Goal: Task Accomplishment & Management: Manage account settings

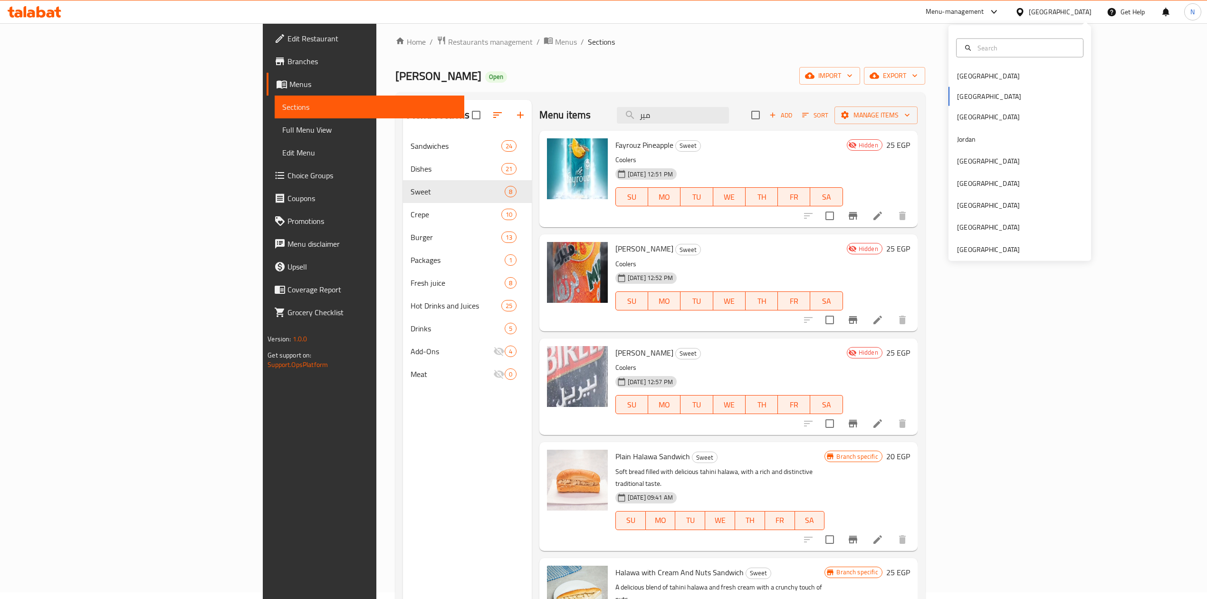
scroll to position [255, 0]
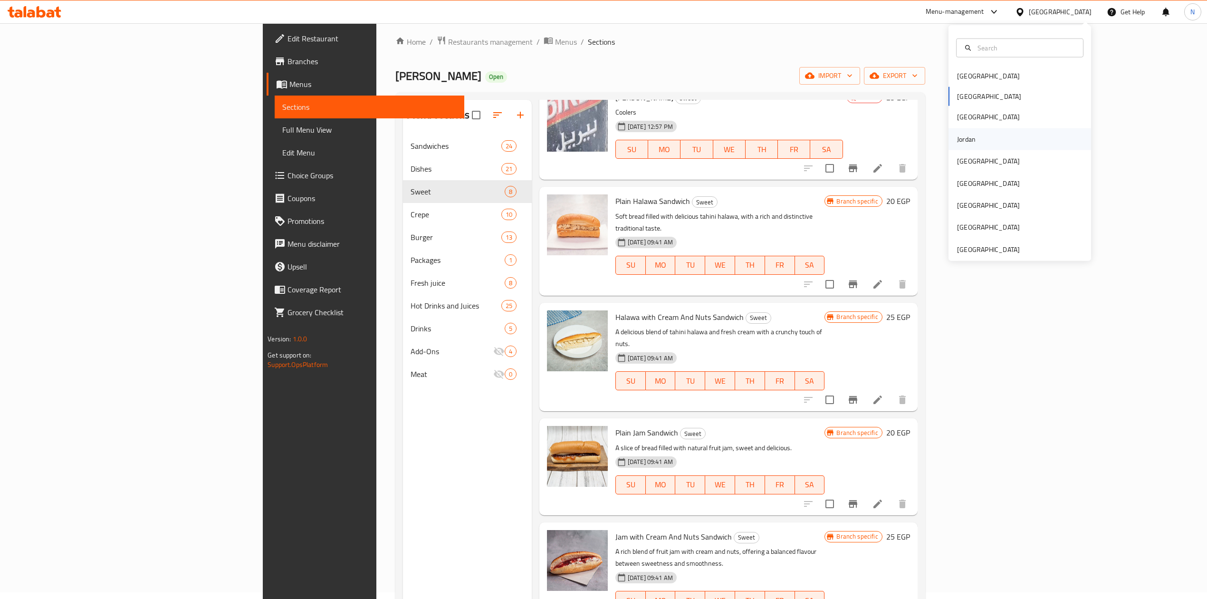
click at [976, 144] on div "Jordan" at bounding box center [1020, 139] width 143 height 22
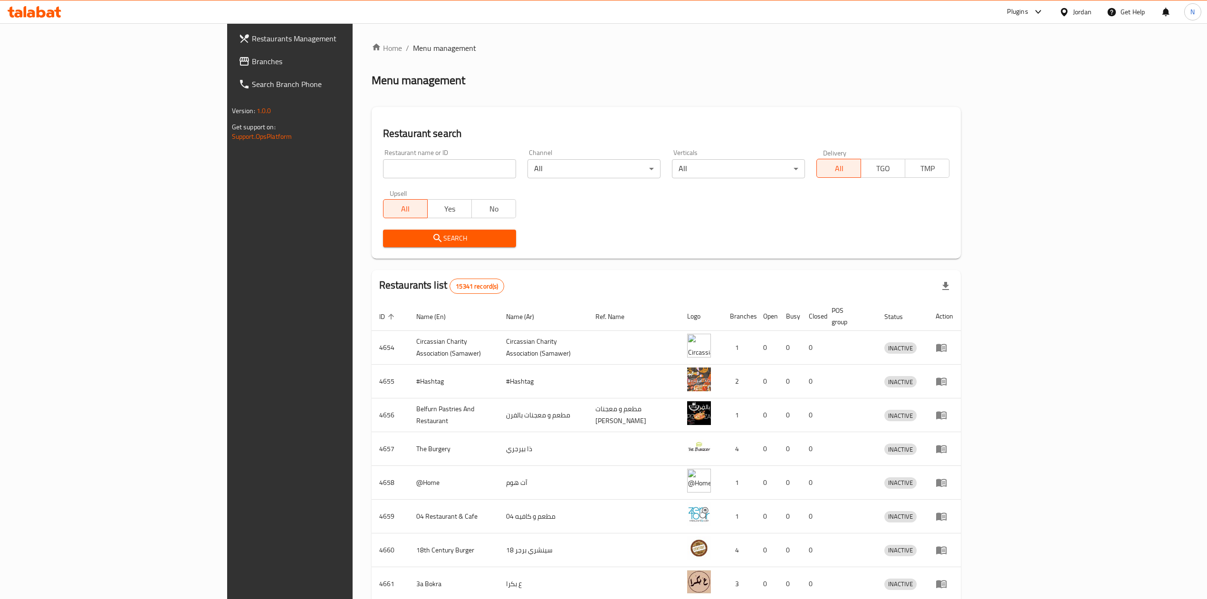
click at [383, 163] on input "search" at bounding box center [449, 168] width 133 height 19
paste input "631320"
type input "631320"
click button "Search" at bounding box center [449, 239] width 133 height 18
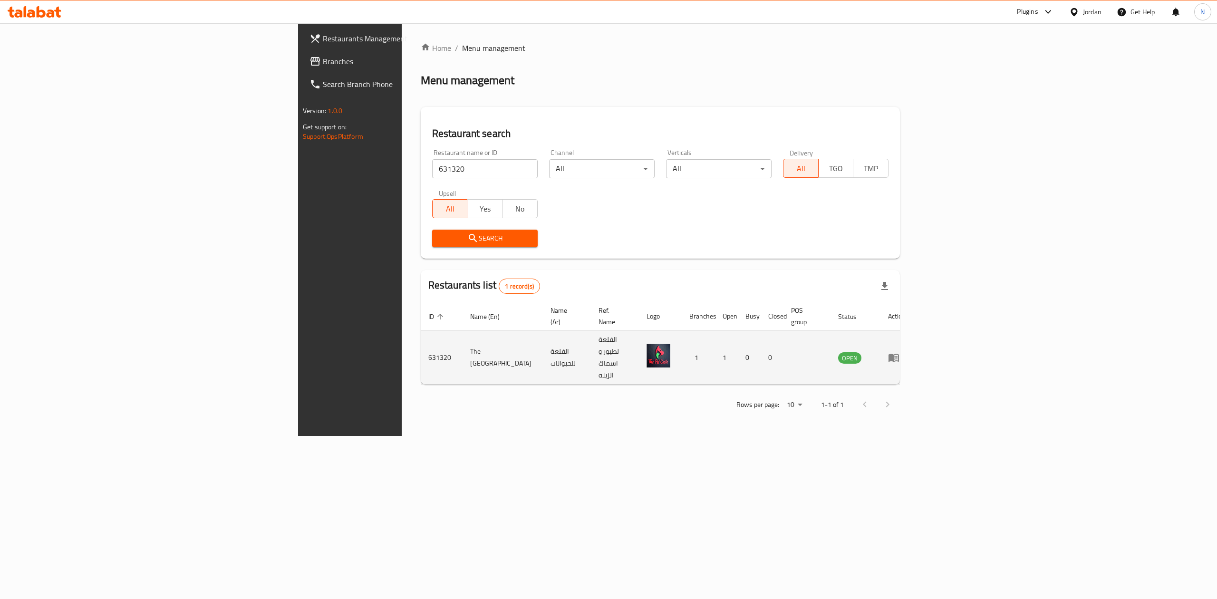
click at [913, 344] on td "enhanced table" at bounding box center [896, 358] width 33 height 54
click at [899, 352] on icon "enhanced table" at bounding box center [893, 357] width 11 height 11
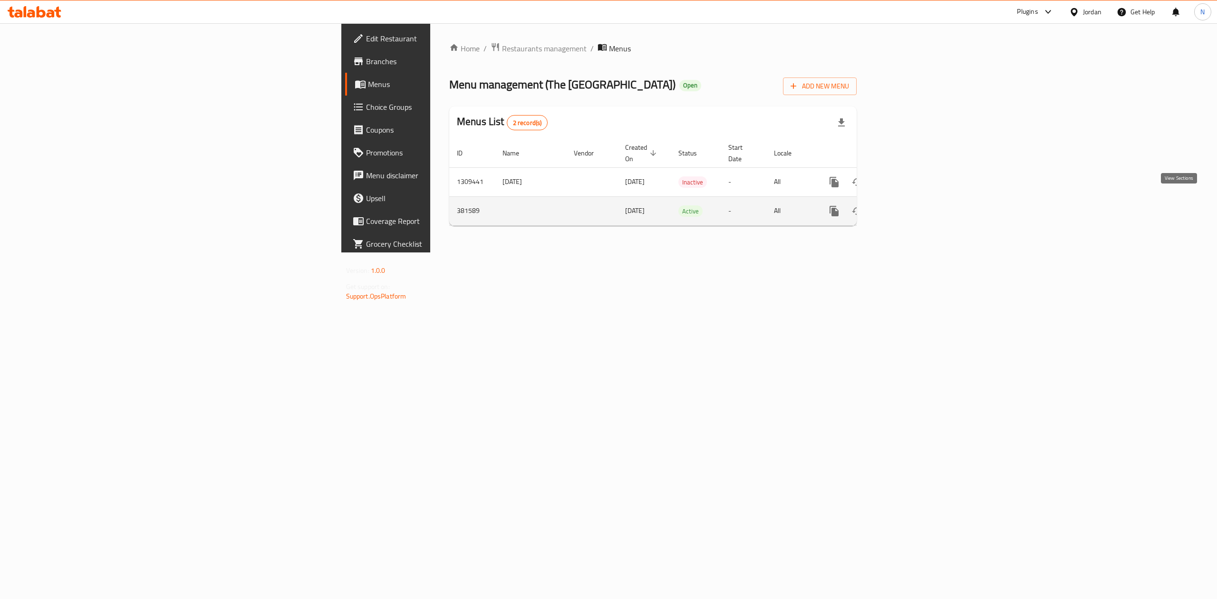
click at [908, 205] on icon "enhanced table" at bounding box center [902, 210] width 11 height 11
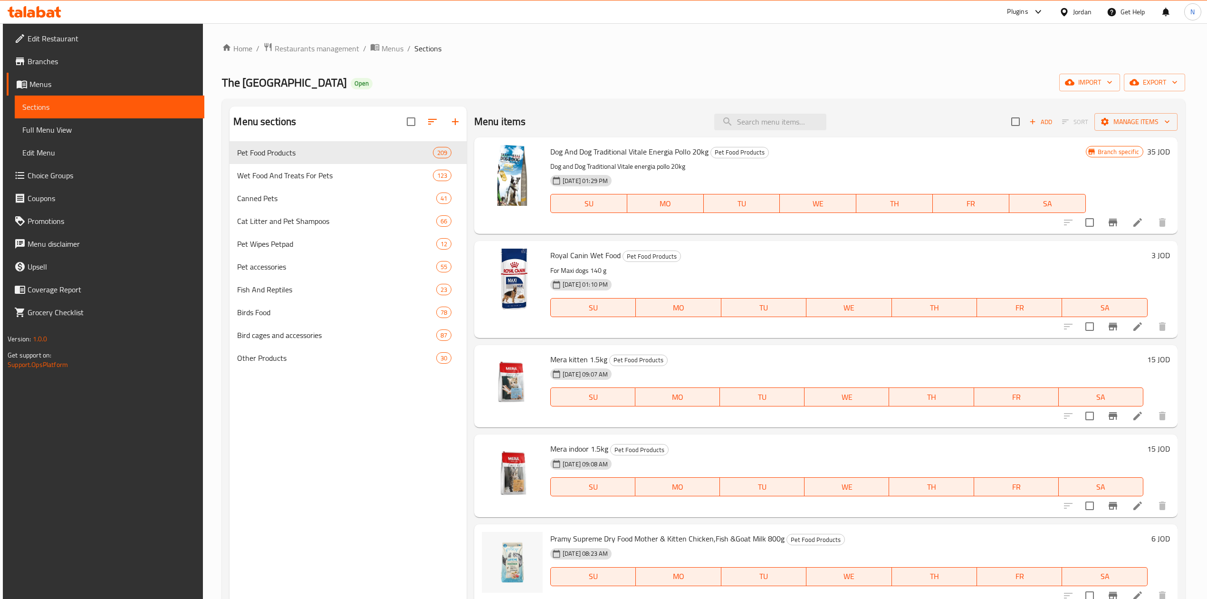
click at [774, 116] on input "search" at bounding box center [770, 122] width 112 height 17
paste input "Energy Pet Adult Plus Dog Food"
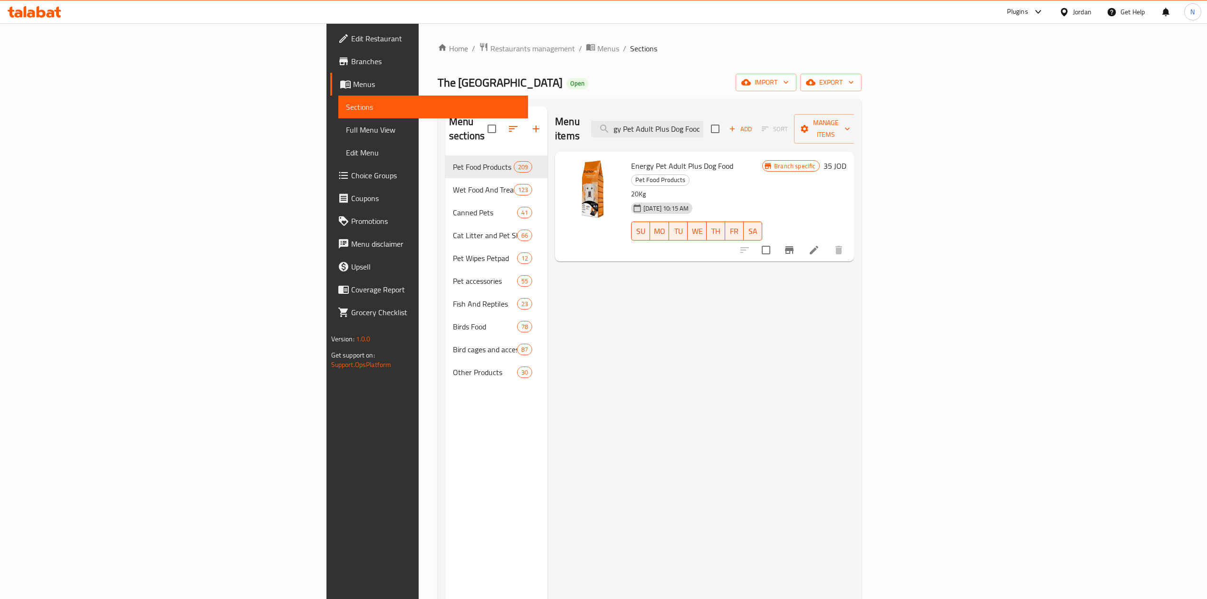
click at [738, 159] on h6 "Energy Pet Adult Plus Dog Food Pet Food Products" at bounding box center [696, 172] width 131 height 27
click at [737, 159] on h6 "Energy Pet Adult Plus Dog Food Pet Food Products" at bounding box center [696, 172] width 131 height 27
drag, startPoint x: 737, startPoint y: 156, endPoint x: 574, endPoint y: 149, distance: 162.7
click at [631, 159] on h6 "Energy Pet Adult Plus Dog Food Pet Food Products" at bounding box center [696, 172] width 131 height 27
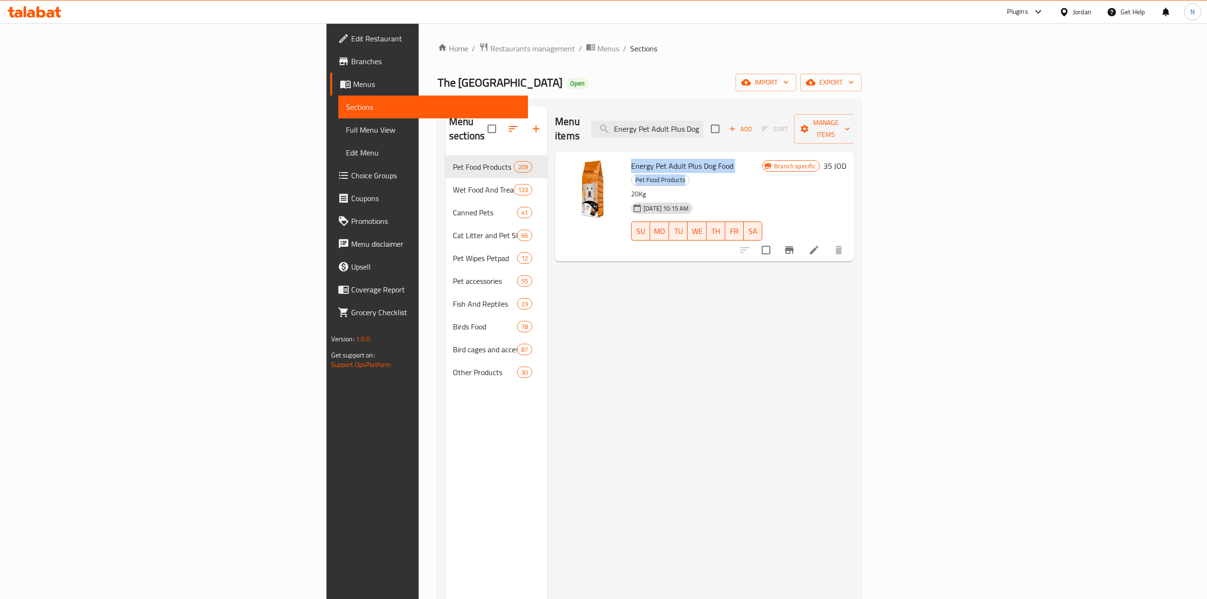
click at [631, 159] on span "Energy Pet Adult Plus Dog Food" at bounding box center [682, 166] width 102 height 14
click at [704, 121] on input "Energy Pet Adult Plus Dog Food" at bounding box center [647, 129] width 112 height 17
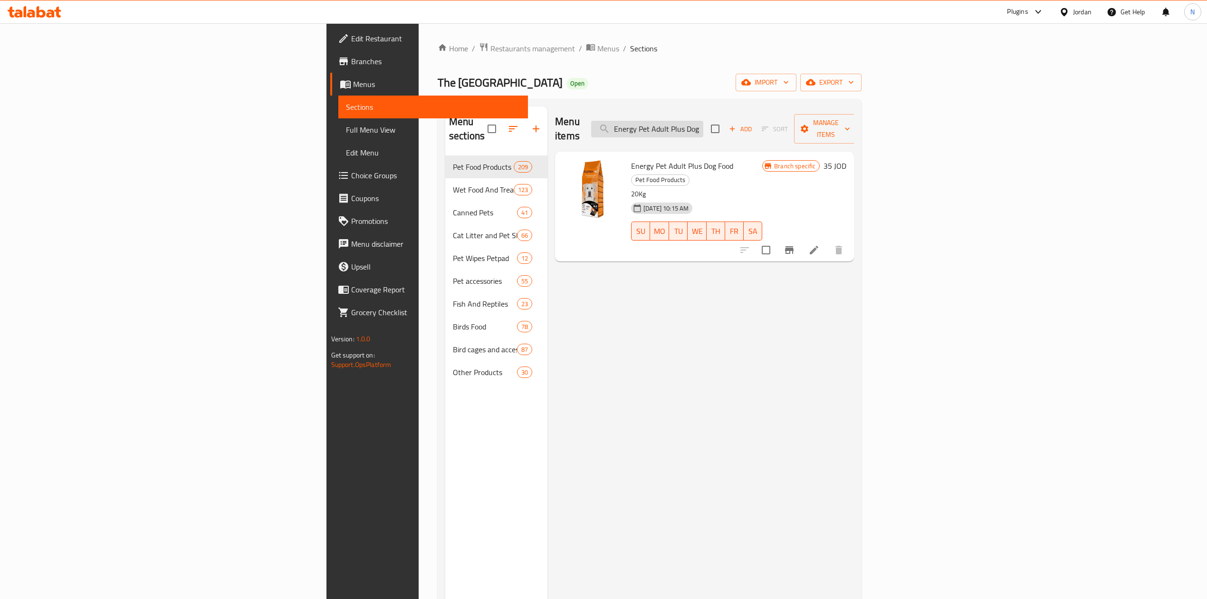
paste input "Wet Food Royal Canin For Puppy Maxi 140 G"
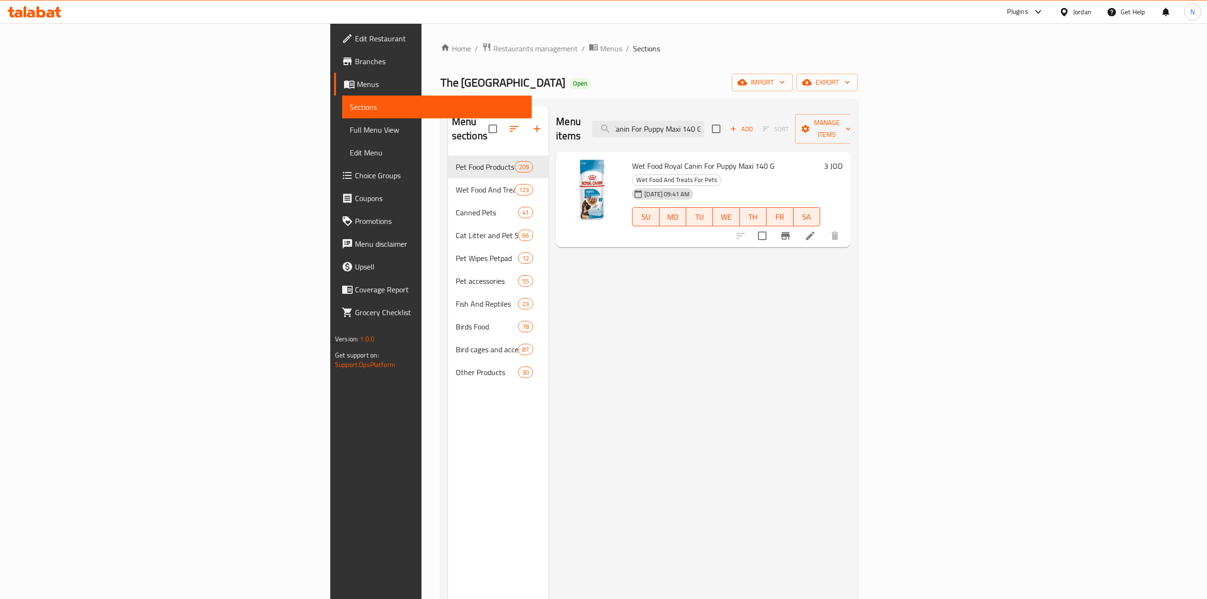
click at [632, 159] on span "Wet Food Royal Canin For Puppy Maxi 140 G" at bounding box center [703, 166] width 143 height 14
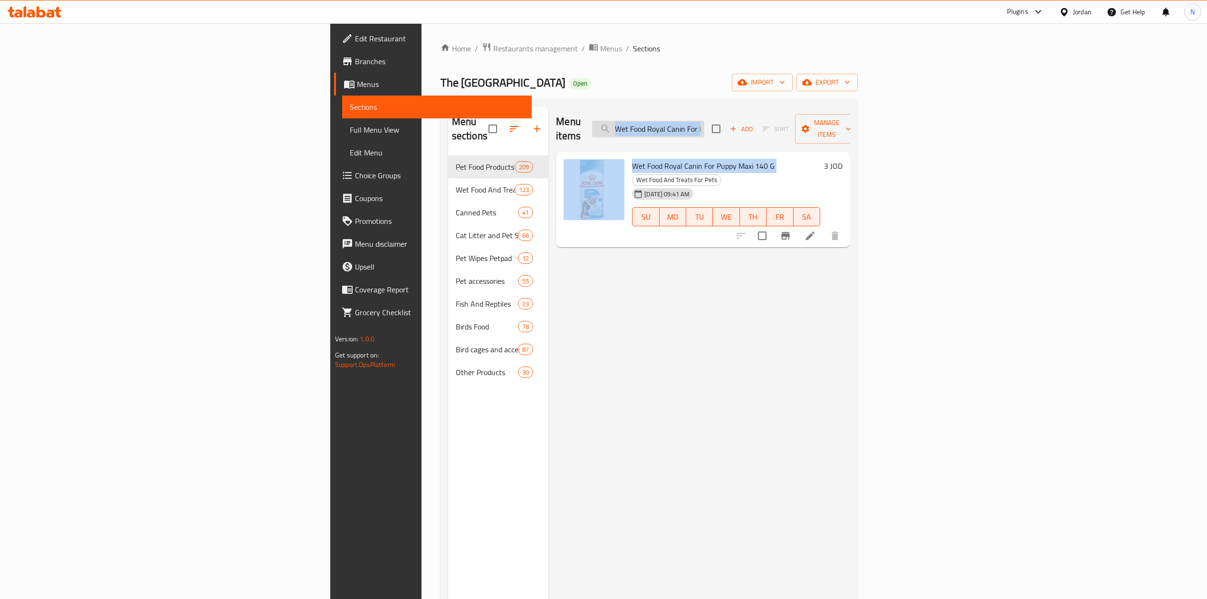
drag, startPoint x: 601, startPoint y: 149, endPoint x: 777, endPoint y: 118, distance: 178.5
click at [777, 118] on div "Menu items Wet Food Royal Canin For Puppy Maxi 140 G Add Sort Manage items Wet …" at bounding box center [700, 405] width 302 height 599
click at [772, 112] on div "Menu items Wet Food Royal Canin For Puppy Maxi 140 G Add Sort Manage items" at bounding box center [703, 128] width 294 height 45
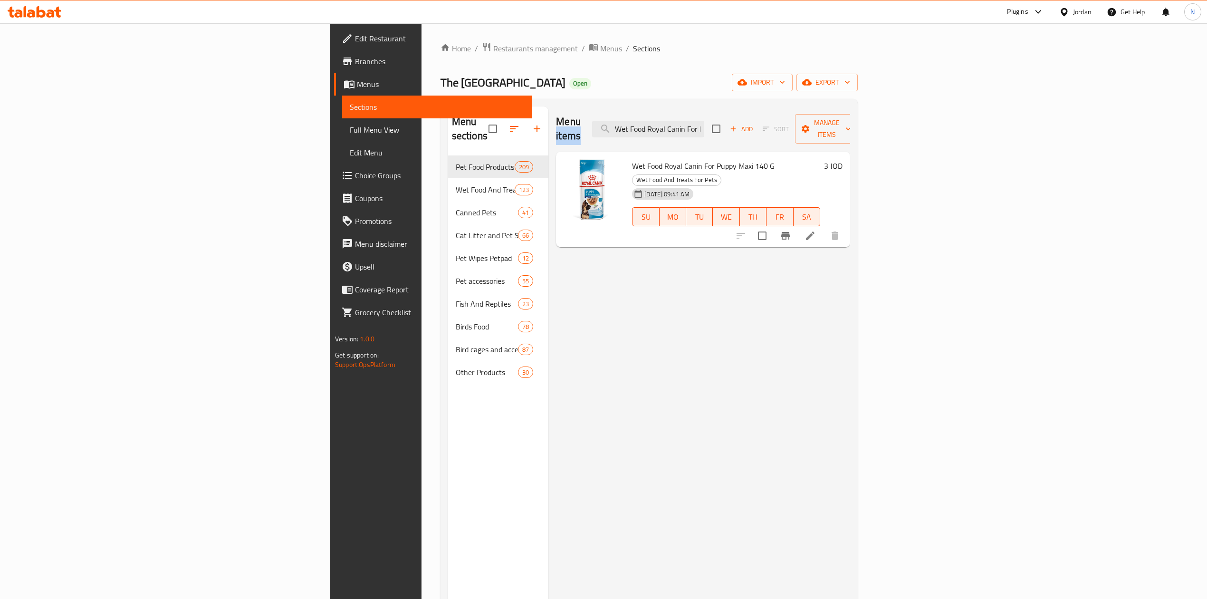
click at [772, 112] on div "Menu items Wet Food Royal Canin For Puppy Maxi 140 G Add Sort Manage items" at bounding box center [703, 128] width 294 height 45
click at [704, 121] on input "Wet Food Royal Canin For Puppy Maxi 140 G" at bounding box center [648, 129] width 112 height 17
paste input "Energy Pet Adult Plus Dog Food"
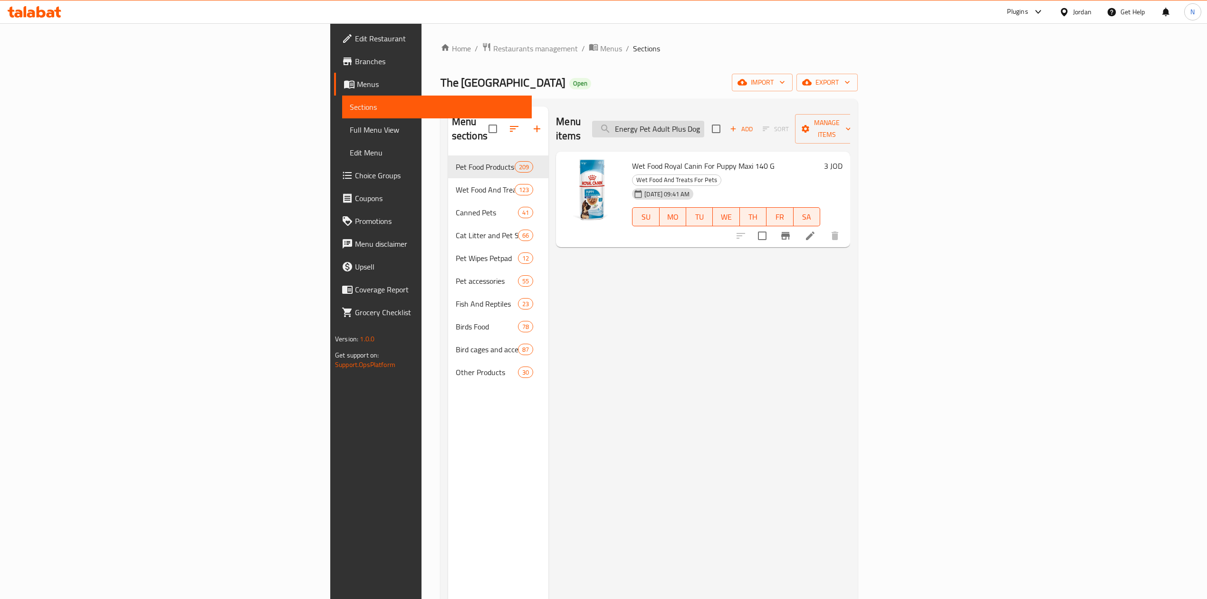
click at [704, 121] on input "Energy Pet Adult Plus Dog Food" at bounding box center [648, 129] width 112 height 17
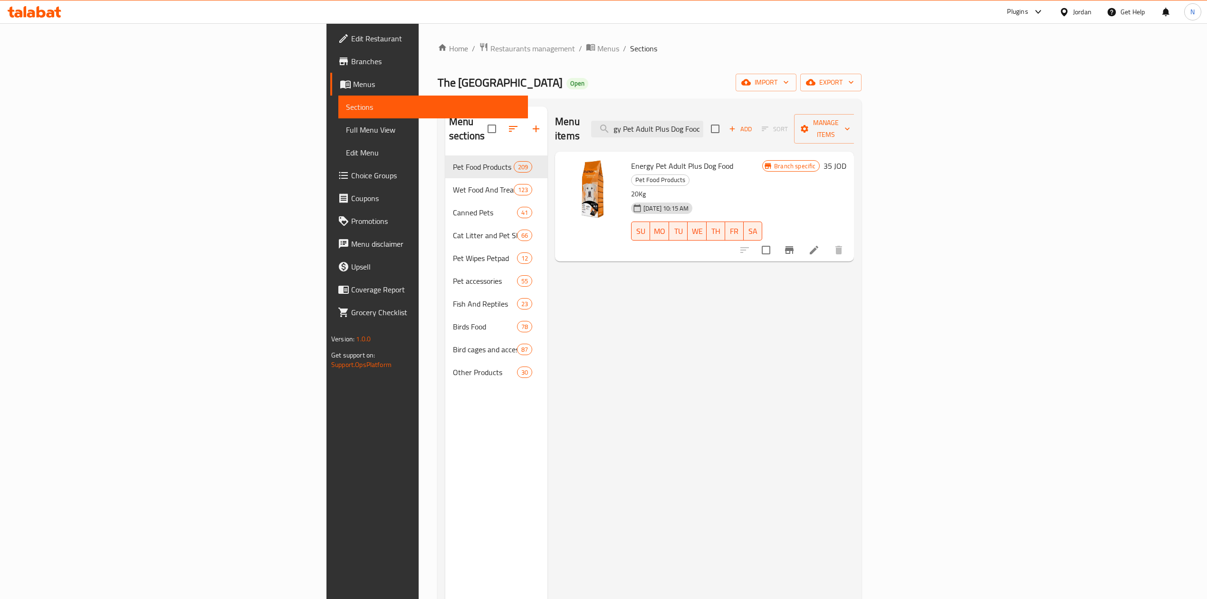
drag, startPoint x: 776, startPoint y: 119, endPoint x: 892, endPoint y: 132, distance: 116.7
click at [854, 132] on div "Menu items Energy Pet Adult Plus Dog Food Add Sort Manage items" at bounding box center [704, 128] width 299 height 45
click at [654, 451] on div "Menu items Energy Pet Adult Plus Dog Food Add Sort Manage items Energy Pet Adul…" at bounding box center [701, 405] width 307 height 599
click at [704, 121] on input "Energy Pet Adult Plus Dog Food" at bounding box center [647, 129] width 112 height 17
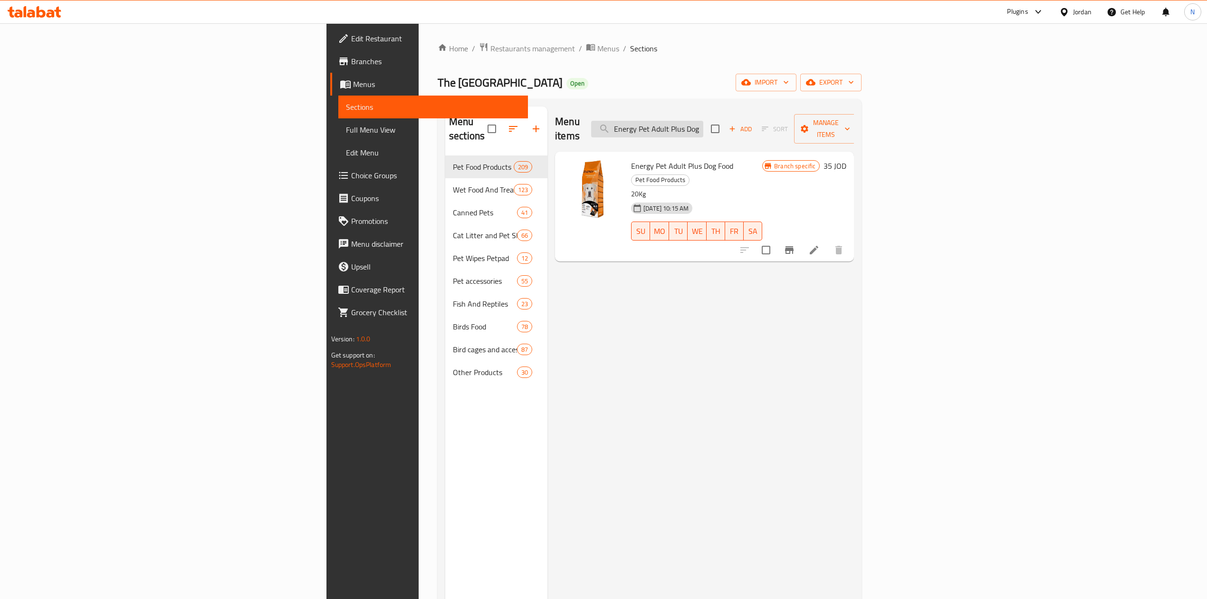
click at [704, 121] on input "Energy Pet Adult Plus Dog Food" at bounding box center [647, 129] width 112 height 17
paste input "Wet Food Royal Canin For Puppy Maxi 140 G"
click at [704, 121] on input "Energy Pet Adult Plus Dog Food" at bounding box center [647, 129] width 112 height 17
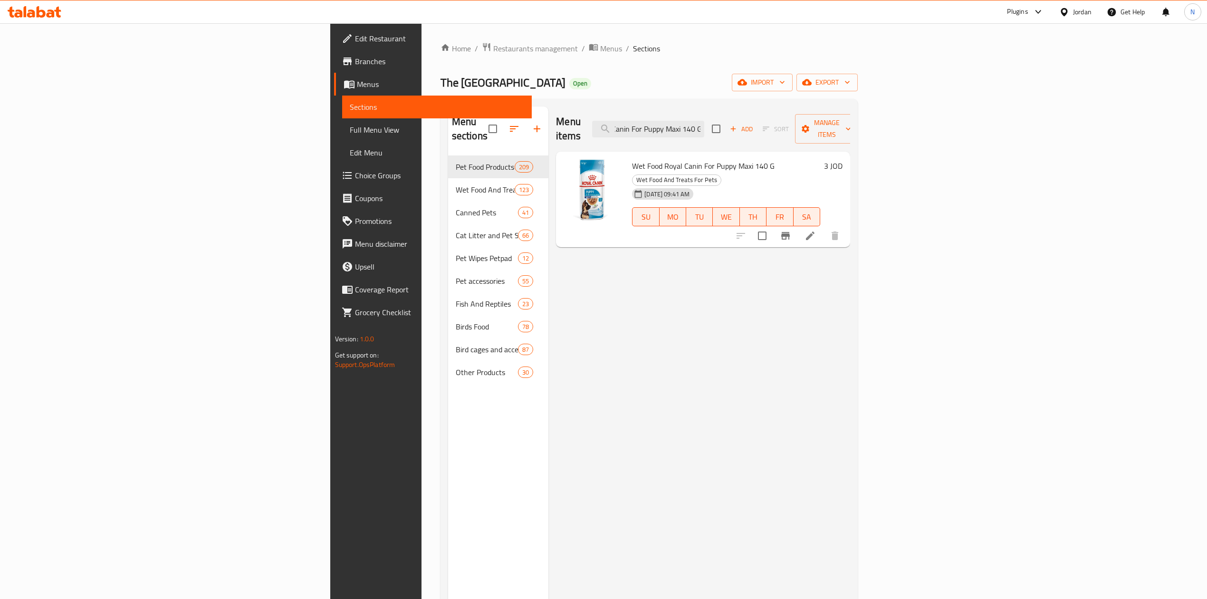
type input "Wet Food Royal Canin For Puppy Maxi 140 G"
click at [632, 159] on span "Wet Food Royal Canin For Puppy Maxi 140 G" at bounding box center [703, 166] width 143 height 14
drag, startPoint x: 576, startPoint y: 153, endPoint x: 620, endPoint y: 151, distance: 44.3
click at [632, 159] on span "Wet Food Royal Canin For Puppy Maxi 140 G" at bounding box center [703, 166] width 143 height 14
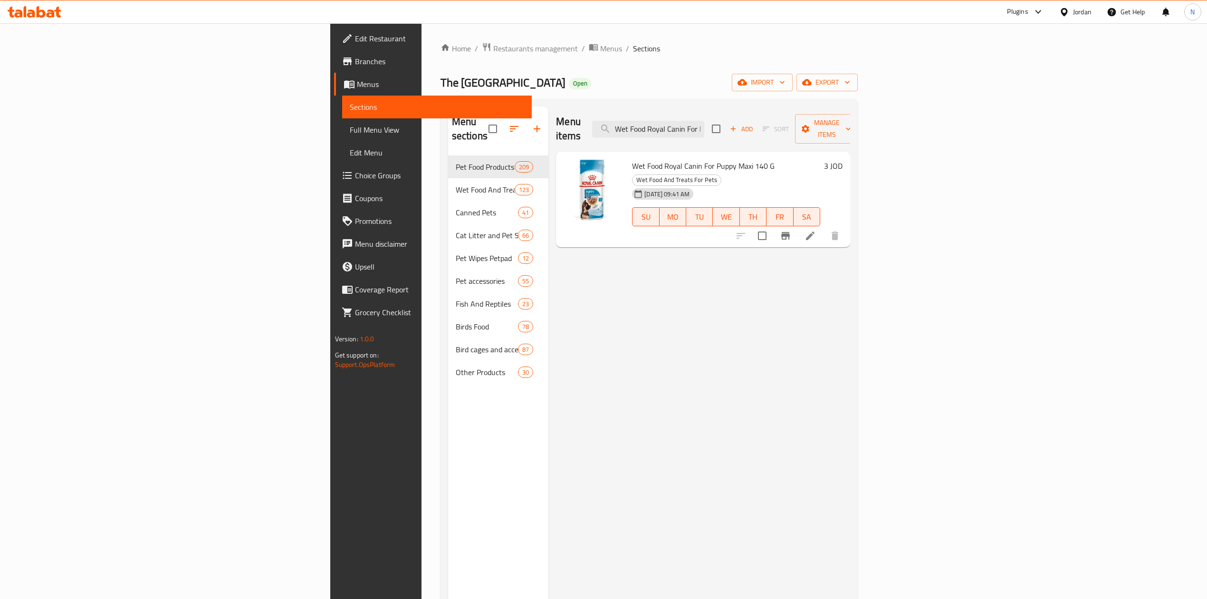
click at [793, 111] on div "Menu items Wet Food Royal Canin For Puppy Maxi 140 G Add Sort Manage items" at bounding box center [703, 128] width 294 height 45
click at [704, 121] on input "Wet Food Royal Canin For Puppy Maxi 140 G" at bounding box center [648, 129] width 112 height 17
drag, startPoint x: 797, startPoint y: 116, endPoint x: 888, endPoint y: 118, distance: 91.8
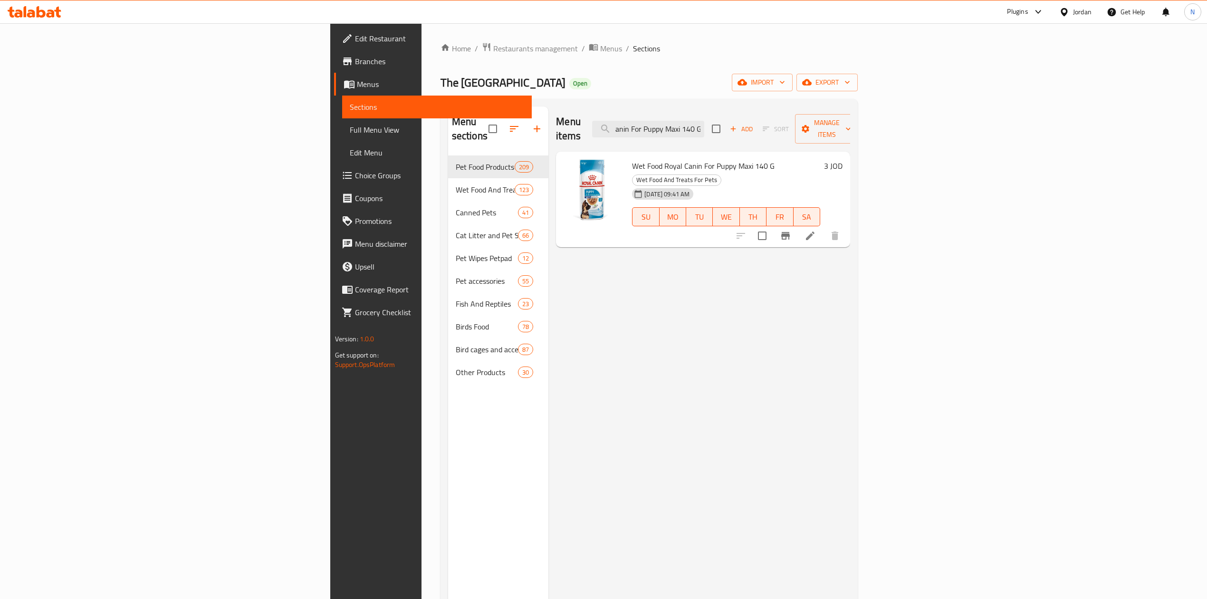
click at [850, 118] on div "Menu items Wet Food Royal Canin For Puppy Maxi 140 G Add Sort Manage items" at bounding box center [703, 128] width 294 height 45
click at [721, 174] on span "Wet Food And Treats For Pets" at bounding box center [677, 179] width 88 height 11
